Goal: Task Accomplishment & Management: Use online tool/utility

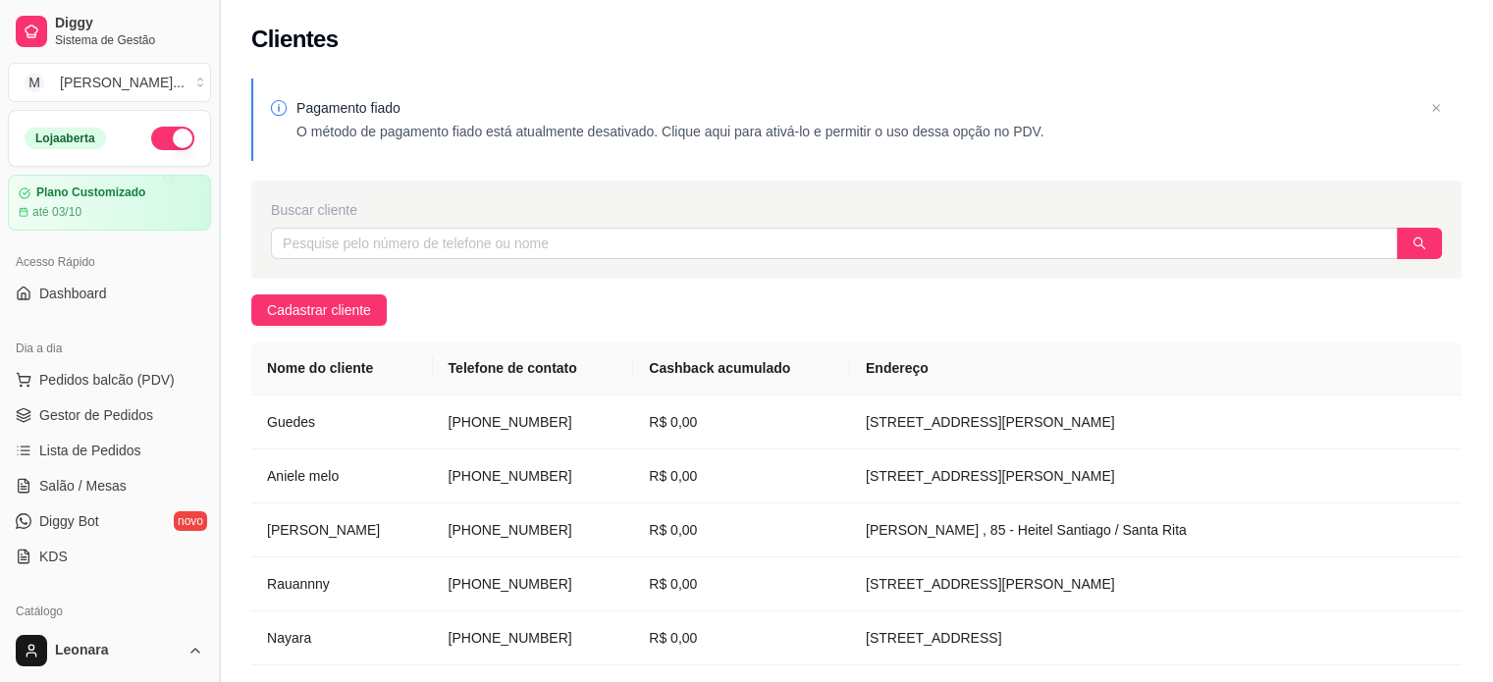
click at [222, 296] on button "Toggle Sidebar" at bounding box center [219, 341] width 16 height 682
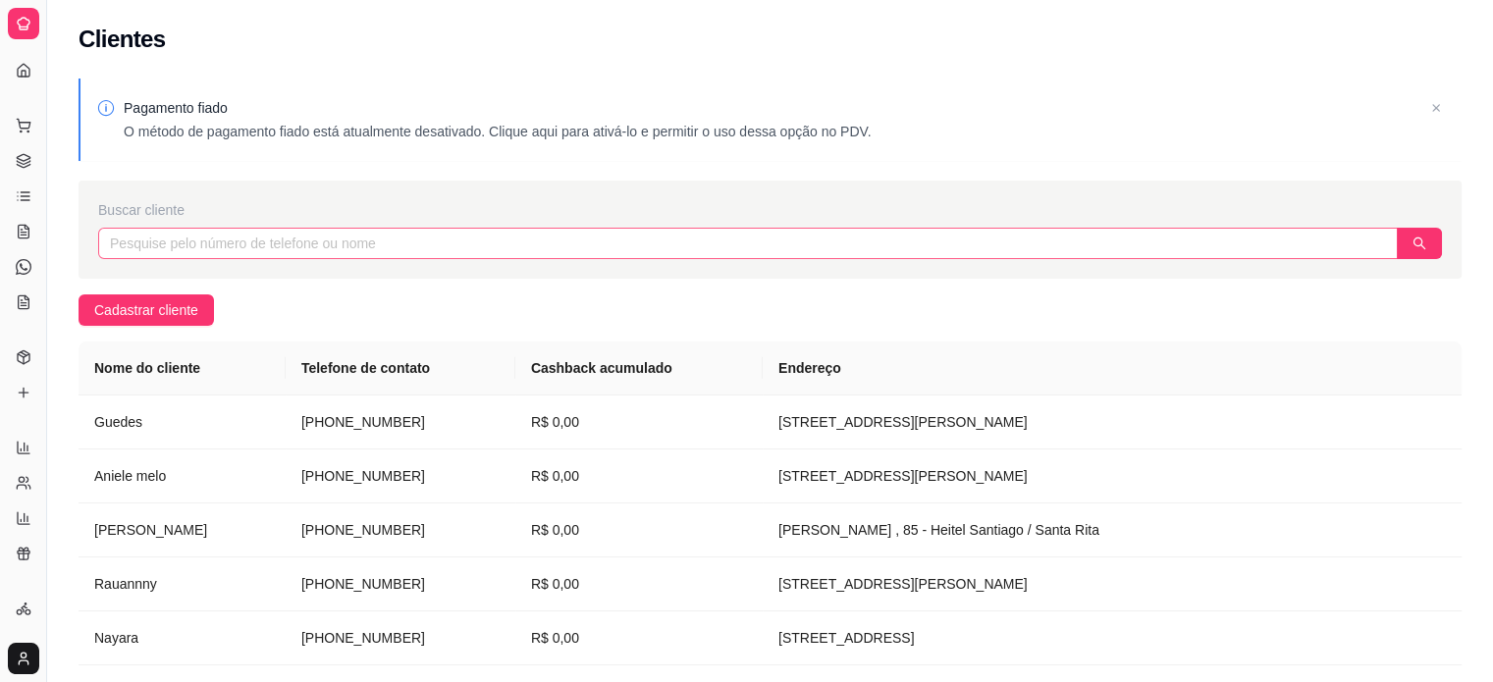
drag, startPoint x: 44, startPoint y: 223, endPoint x: 158, endPoint y: 227, distance: 114.0
click at [158, 227] on div "Diggy Sistema de Gestão M Marcelo resta ... Loja aberta Plano Customizado até 0…" at bounding box center [746, 539] width 1493 height 1078
click at [44, 202] on button "Toggle Sidebar" at bounding box center [46, 341] width 16 height 682
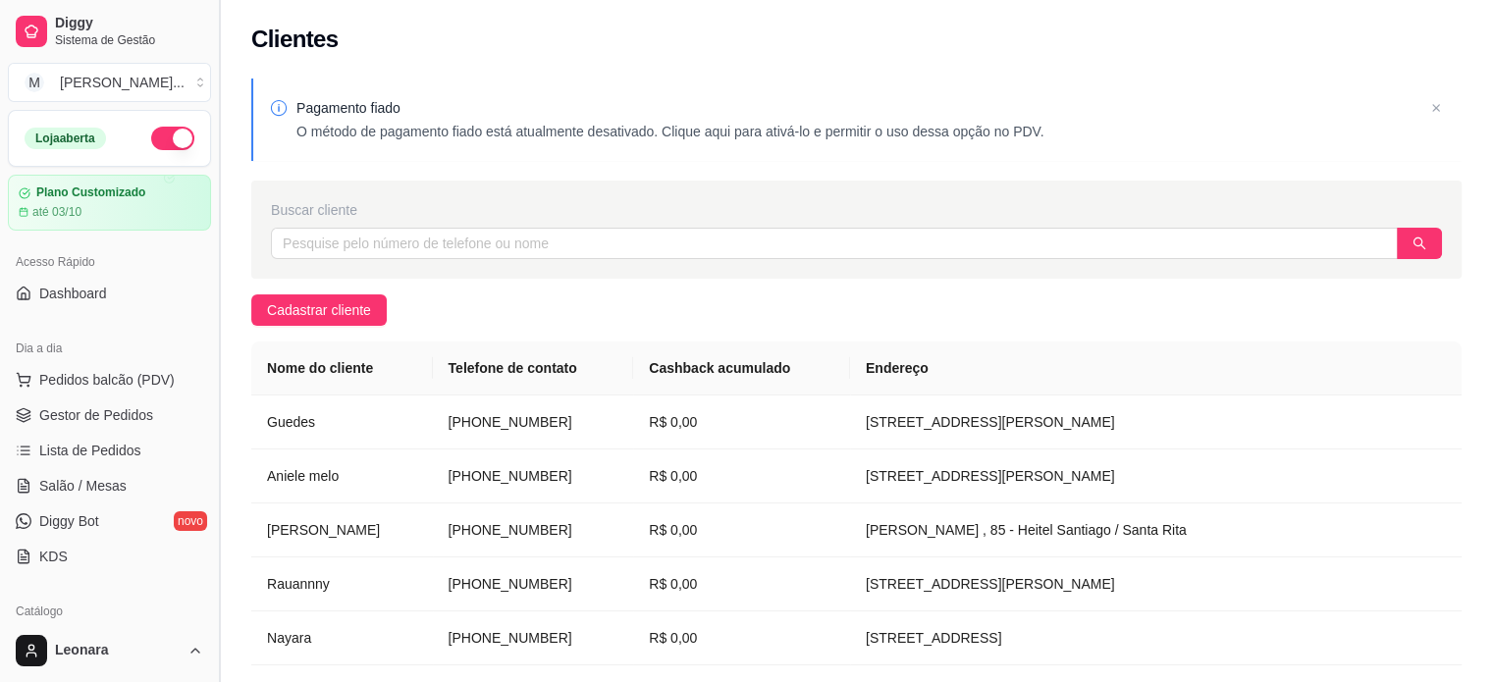
click at [44, 202] on div "Plano Customizado até 03/10" at bounding box center [110, 203] width 182 height 34
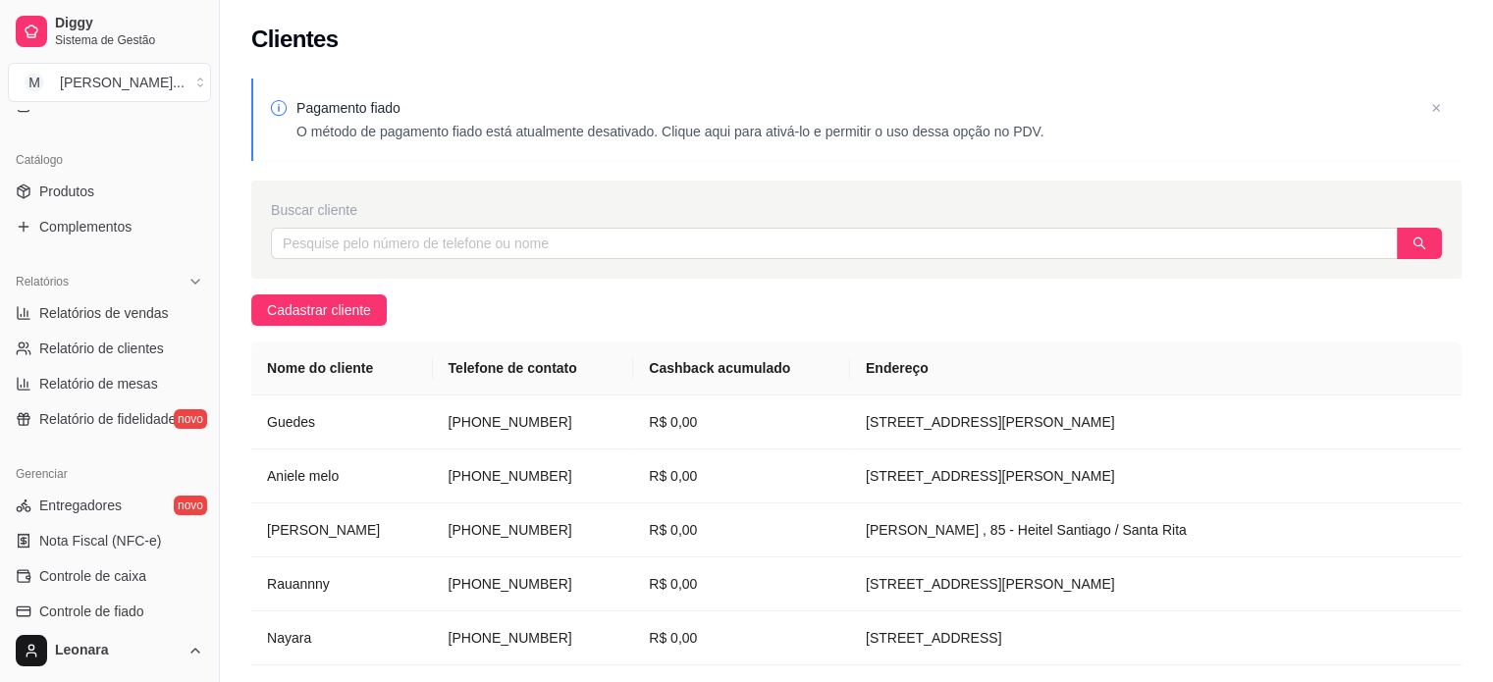
scroll to position [448, 0]
click at [106, 587] on span "Controle de caixa" at bounding box center [92, 580] width 107 height 20
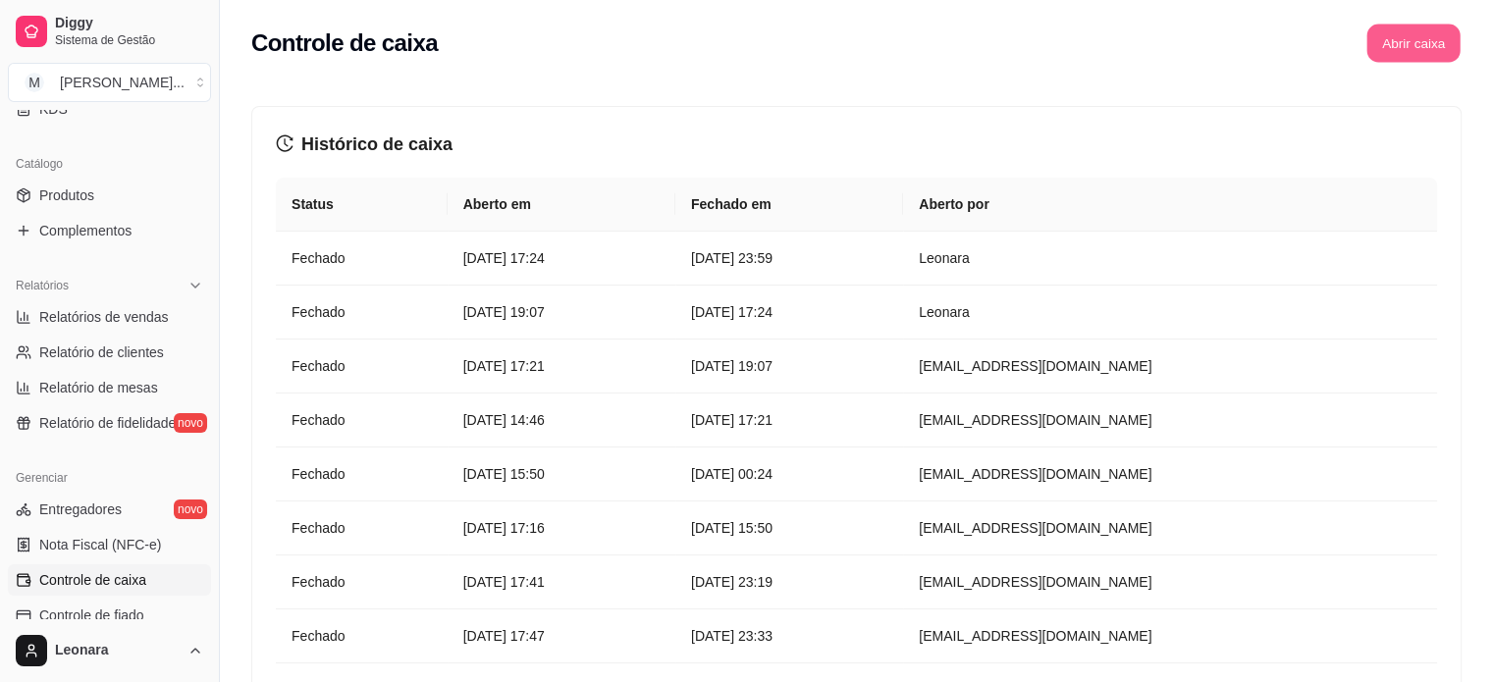
click at [1395, 61] on button "Abrir caixa" at bounding box center [1413, 44] width 93 height 38
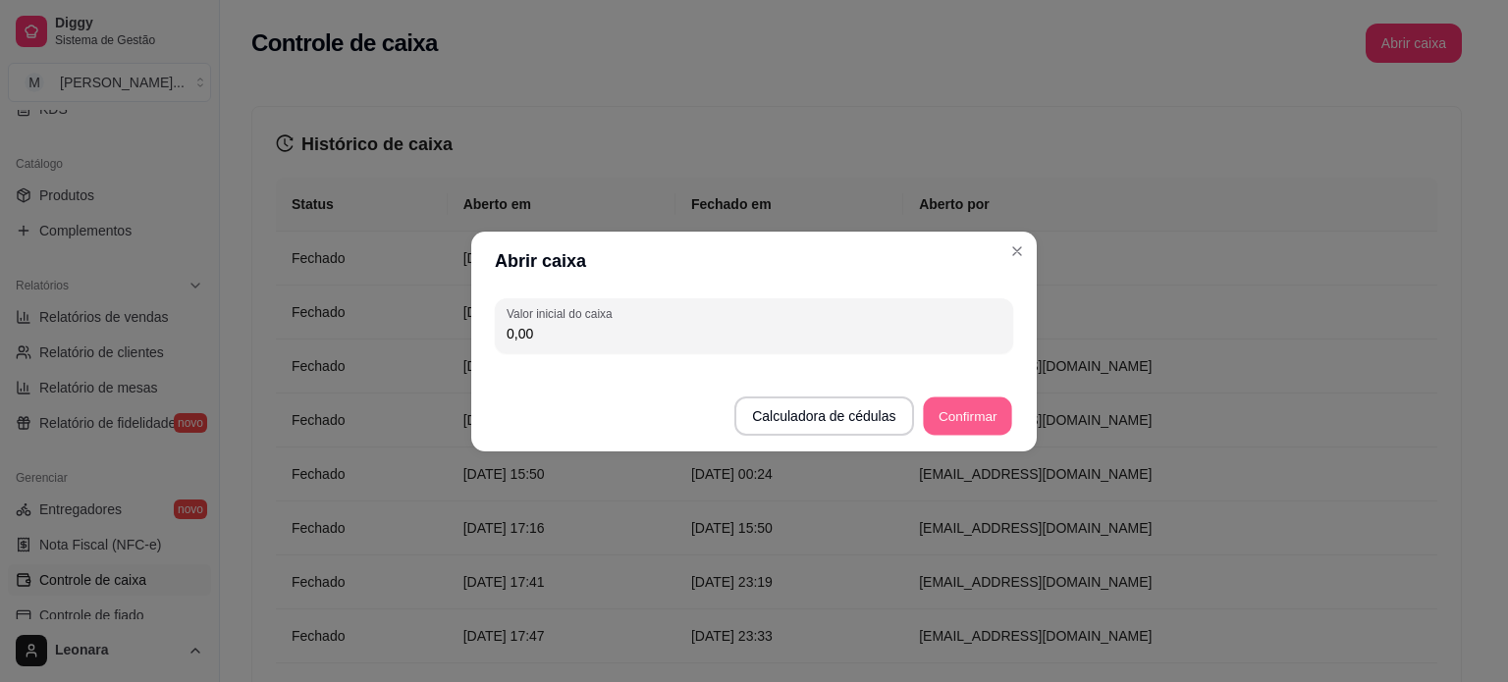
click at [957, 418] on button "Confirmar" at bounding box center [967, 416] width 89 height 38
